Goal: Find specific page/section

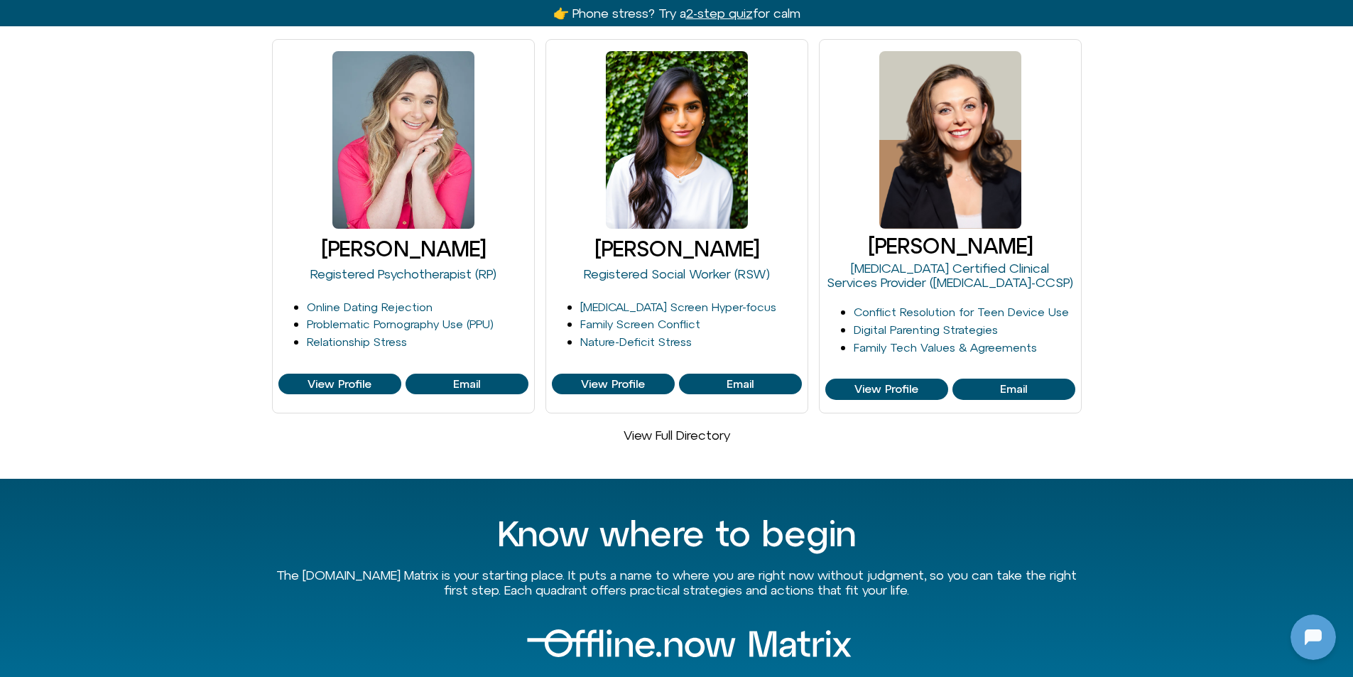
scroll to position [1065, 0]
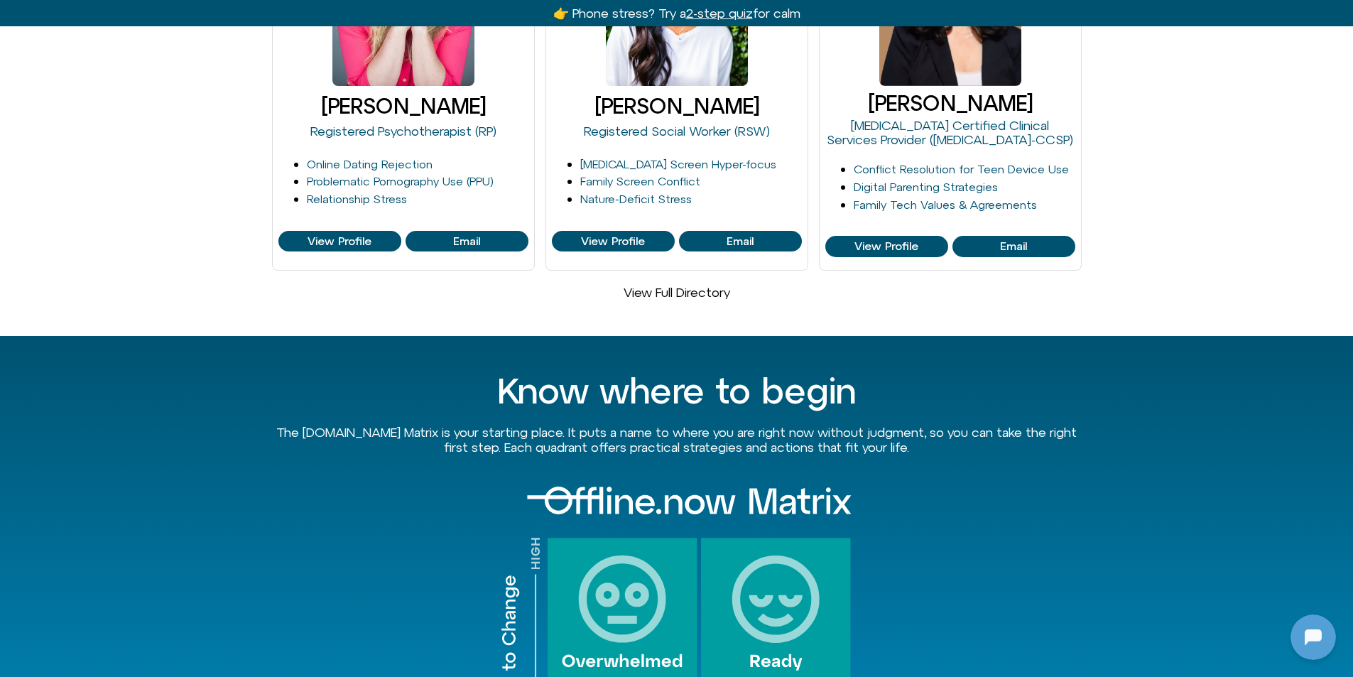
click at [714, 285] on link "View Full Directory" at bounding box center [677, 292] width 107 height 15
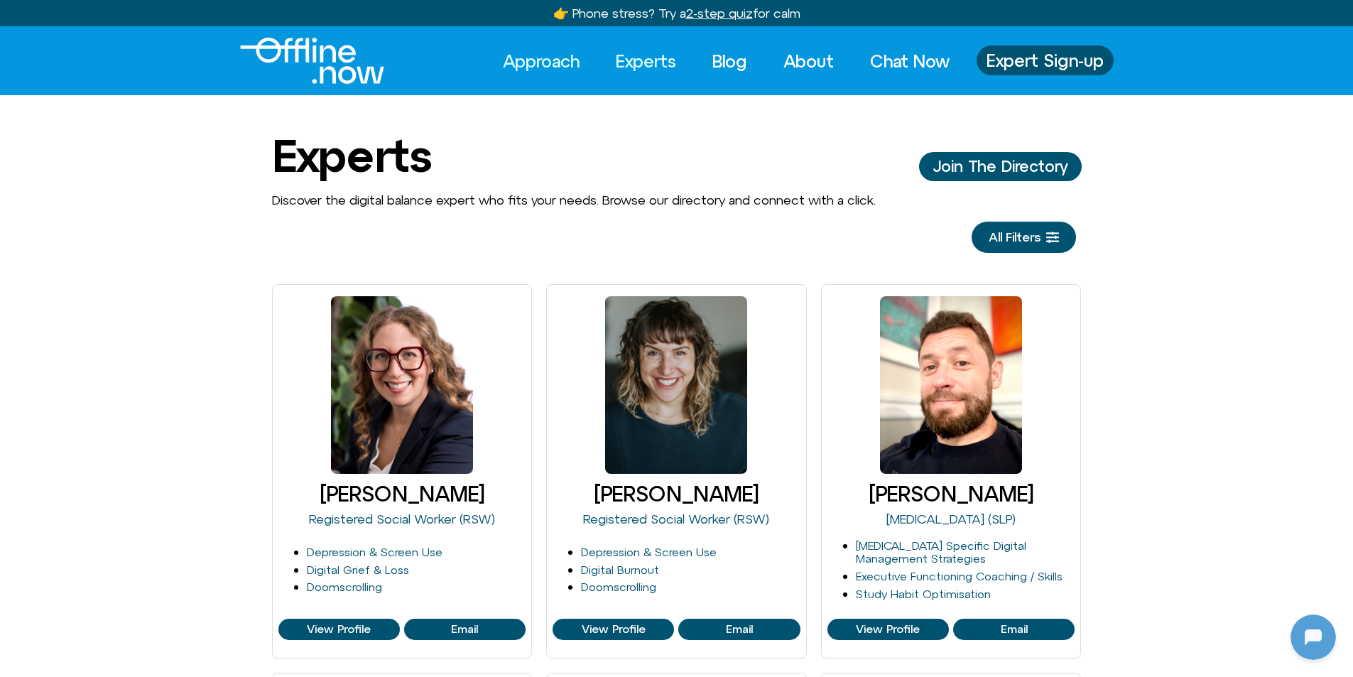
click at [538, 62] on link "Approach" at bounding box center [541, 60] width 102 height 31
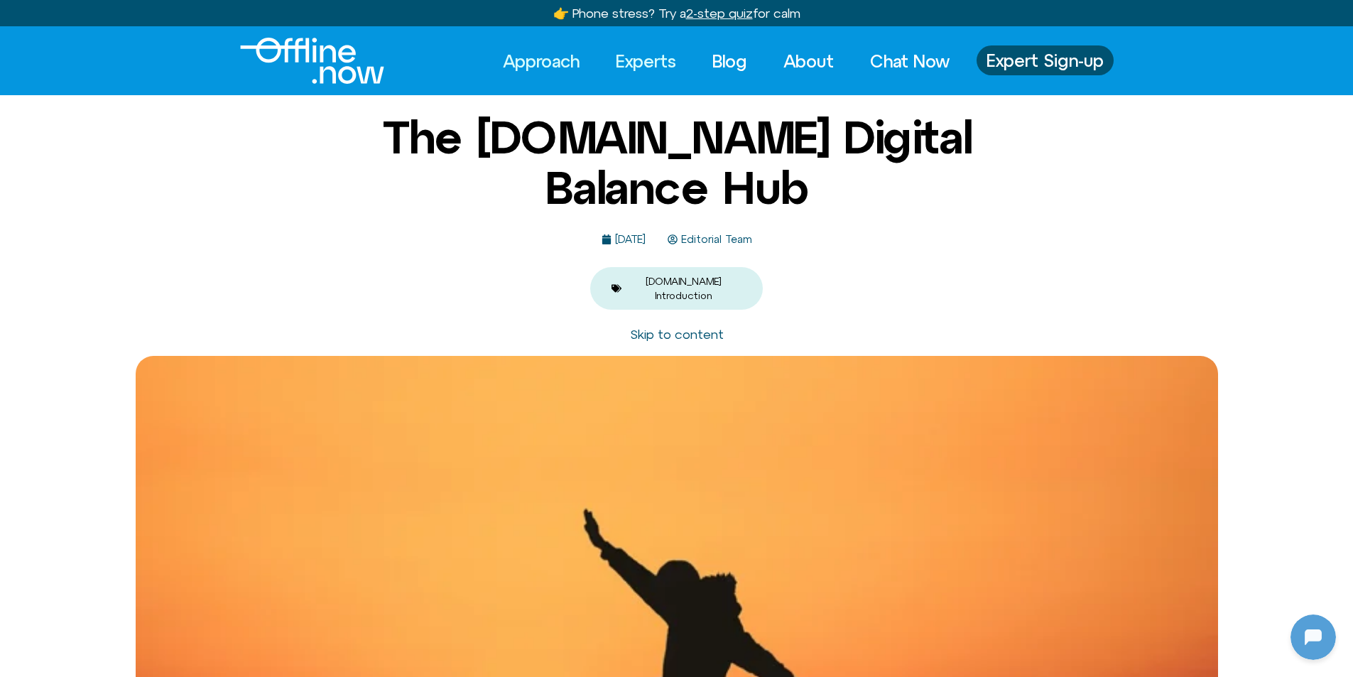
click at [638, 59] on link "Experts" at bounding box center [646, 60] width 86 height 31
